Goal: Task Accomplishment & Management: Use online tool/utility

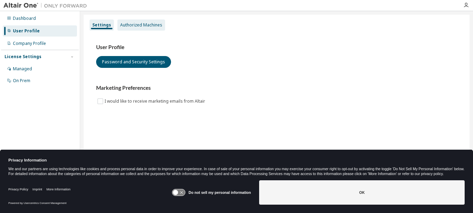
click at [135, 25] on div "Authorized Machines" at bounding box center [141, 25] width 42 height 6
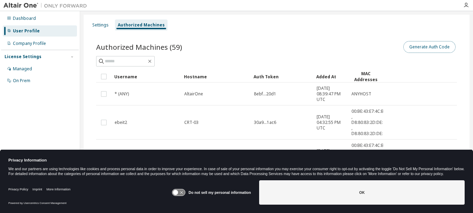
click at [419, 43] on button "Generate Auth Code" at bounding box center [429, 47] width 52 height 12
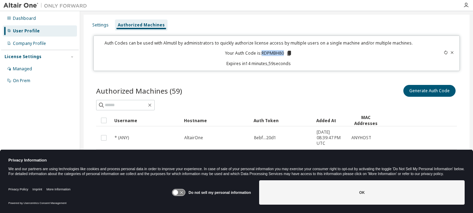
drag, startPoint x: 260, startPoint y: 54, endPoint x: 282, endPoint y: 53, distance: 22.6
click at [282, 53] on p "Your Auth Code is: RDPMBH80" at bounding box center [258, 53] width 67 height 6
drag, startPoint x: 282, startPoint y: 53, endPoint x: 278, endPoint y: 53, distance: 3.8
copy p "RDPMBH80"
